Goal: Use online tool/utility: Utilize a website feature to perform a specific function

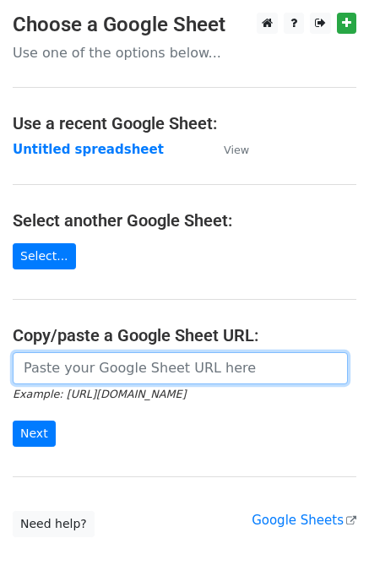
click at [79, 377] on input "url" at bounding box center [180, 368] width 335 height 32
paste input "[URL][DOMAIN_NAME]"
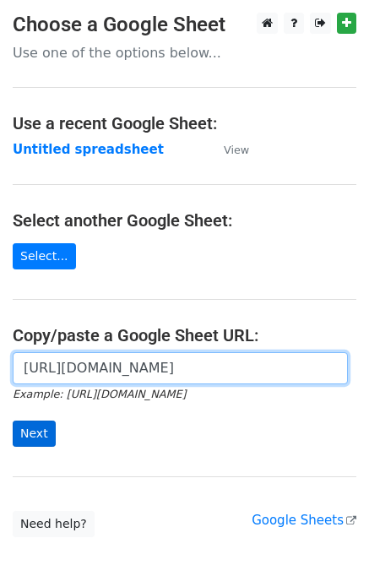
scroll to position [0, 361]
type input "[URL][DOMAIN_NAME]"
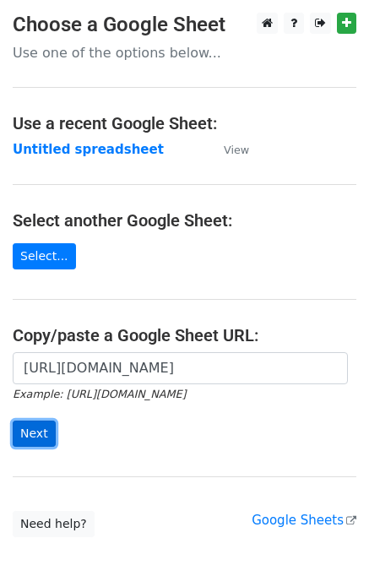
scroll to position [0, 0]
click at [38, 426] on input "Next" at bounding box center [34, 433] width 43 height 26
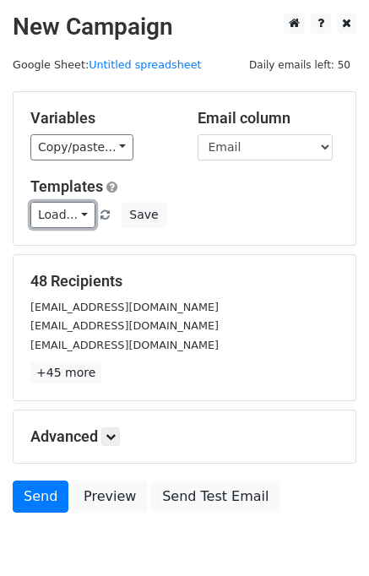
click at [79, 209] on link "Load..." at bounding box center [62, 215] width 65 height 26
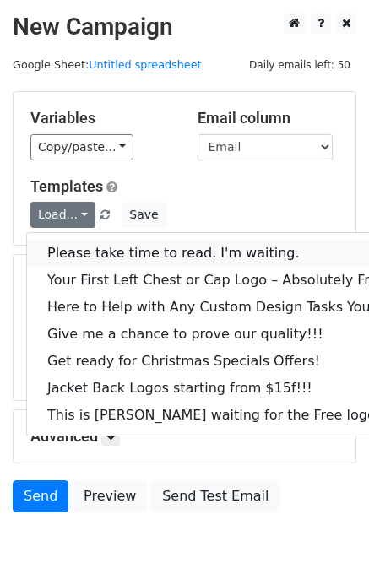
click at [97, 250] on link "Please take time to read. I'm waiting." at bounding box center [228, 253] width 403 height 27
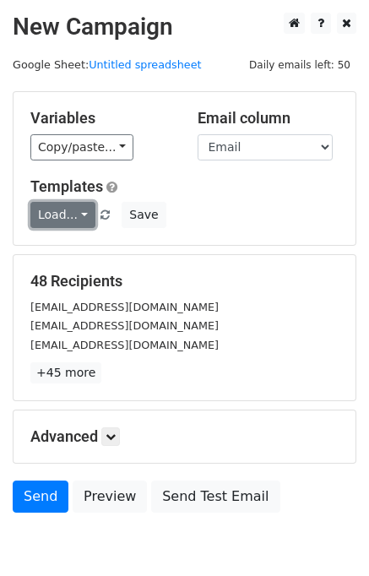
click at [41, 210] on link "Load..." at bounding box center [62, 215] width 65 height 26
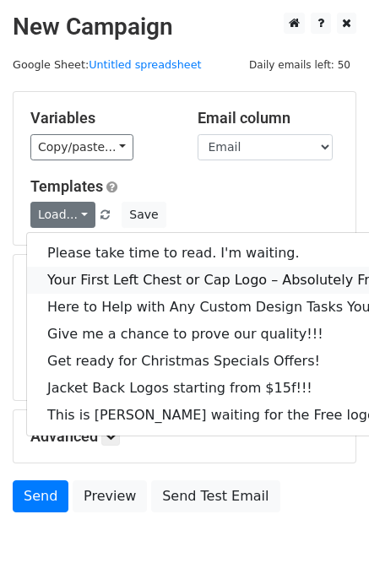
click at [62, 268] on link "Your First Left Chest or Cap Logo – Absolutely Free" at bounding box center [228, 280] width 403 height 27
